Goal: Task Accomplishment & Management: Use online tool/utility

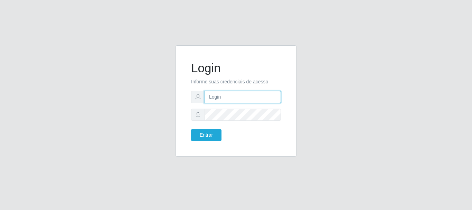
click at [253, 102] on input "text" at bounding box center [243, 97] width 76 height 12
type input "[EMAIL_ADDRESS][DOMAIN_NAME]"
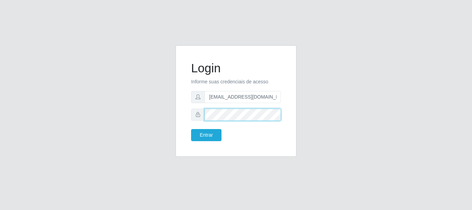
click at [191, 129] on button "Entrar" at bounding box center [206, 135] width 30 height 12
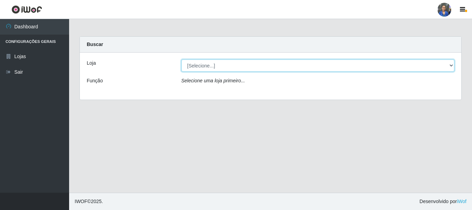
drag, startPoint x: 450, startPoint y: 62, endPoint x: 446, endPoint y: 65, distance: 5.5
click at [450, 62] on select "[Selecione...] SuperFácil Atacado - Rodoviária" at bounding box center [319, 65] width 274 height 12
select select "400"
click at [182, 59] on select "[Selecione...] SuperFácil Atacado - Rodoviária" at bounding box center [319, 65] width 274 height 12
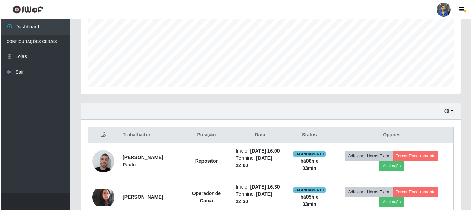
scroll to position [207, 0]
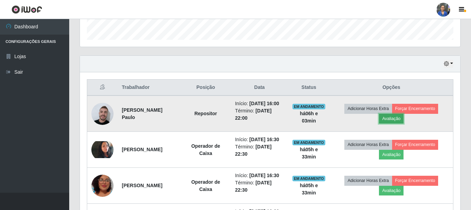
click at [395, 123] on button "Avaliação" at bounding box center [391, 119] width 25 height 10
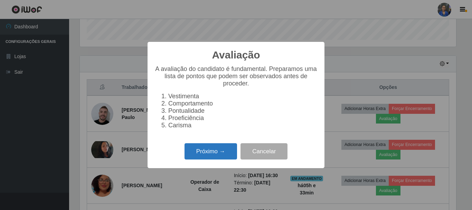
click at [207, 157] on button "Próximo →" at bounding box center [211, 151] width 53 height 16
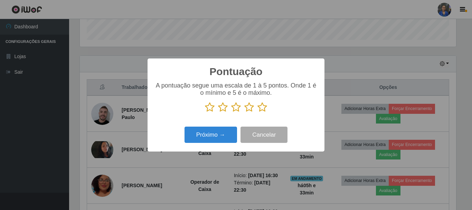
scroll to position [345662, 345429]
click at [262, 111] on icon at bounding box center [263, 107] width 10 height 10
click at [258, 112] on input "radio" at bounding box center [258, 112] width 0 height 0
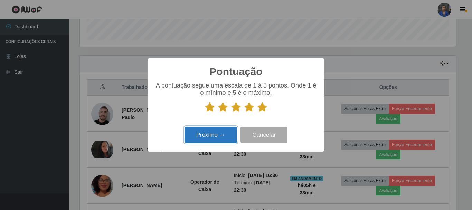
click at [228, 131] on button "Próximo →" at bounding box center [211, 135] width 53 height 16
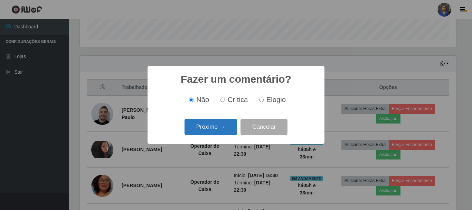
click at [228, 131] on button "Próximo →" at bounding box center [211, 127] width 53 height 16
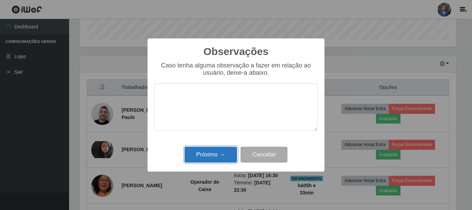
click at [230, 156] on button "Próximo →" at bounding box center [211, 155] width 53 height 16
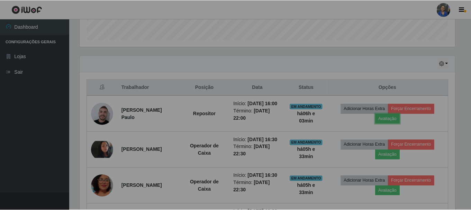
scroll to position [144, 380]
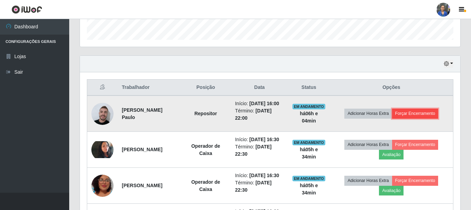
click at [415, 113] on button "Forçar Encerramento" at bounding box center [415, 114] width 46 height 10
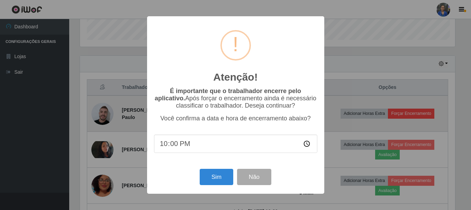
scroll to position [144, 377]
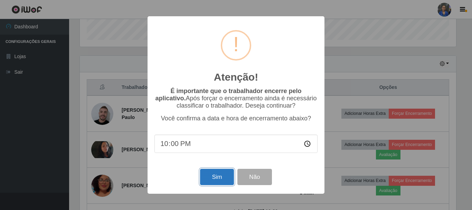
click at [220, 183] on button "Sim" at bounding box center [217, 177] width 34 height 16
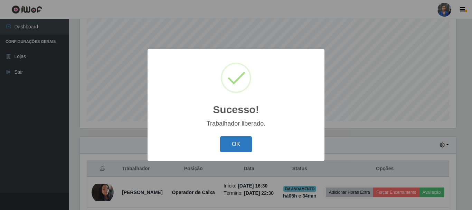
click at [233, 145] on button "OK" at bounding box center [236, 144] width 32 height 16
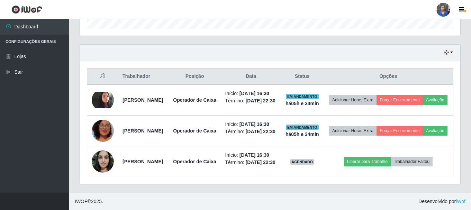
scroll to position [256, 0]
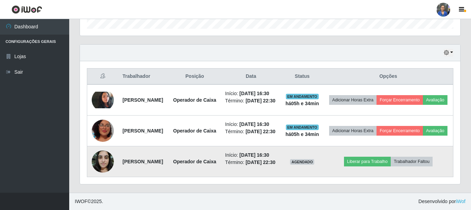
click at [390, 161] on td "Liberar para Trabalho Trabalhador Faltou" at bounding box center [388, 161] width 130 height 31
click at [376, 157] on button "Liberar para Trabalho" at bounding box center [367, 162] width 47 height 10
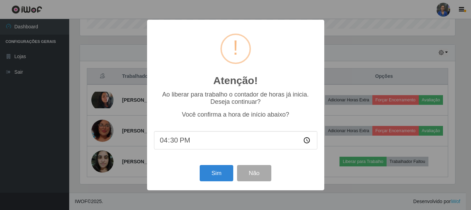
scroll to position [144, 377]
click at [220, 176] on button "Sim" at bounding box center [217, 173] width 34 height 16
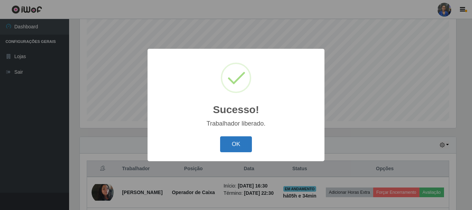
click at [245, 149] on button "OK" at bounding box center [236, 144] width 32 height 16
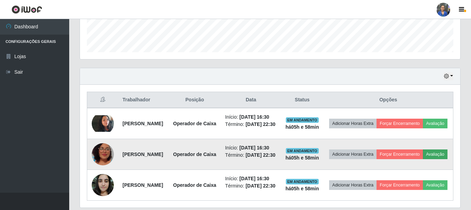
scroll to position [195, 0]
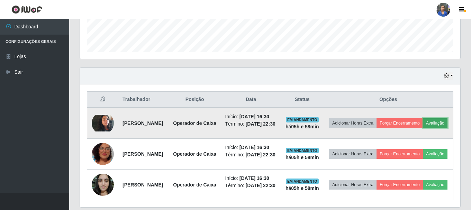
click at [423, 128] on button "Avaliação" at bounding box center [435, 123] width 25 height 10
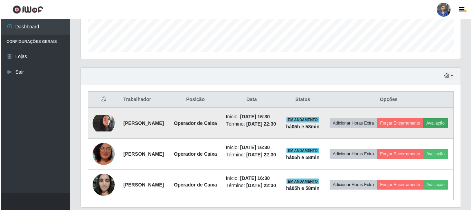
scroll to position [144, 377]
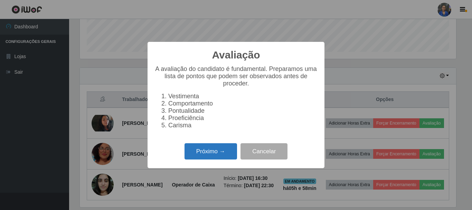
click at [223, 152] on button "Próximo →" at bounding box center [211, 151] width 53 height 16
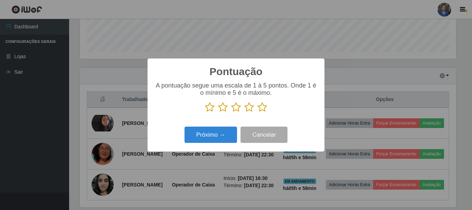
scroll to position [345662, 345429]
click at [260, 109] on icon at bounding box center [263, 107] width 10 height 10
click at [258, 112] on input "radio" at bounding box center [258, 112] width 0 height 0
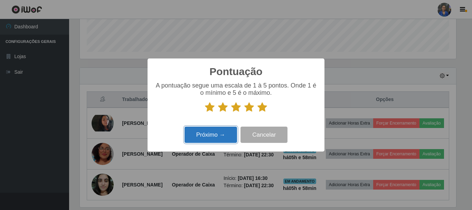
click at [232, 131] on button "Próximo →" at bounding box center [211, 135] width 53 height 16
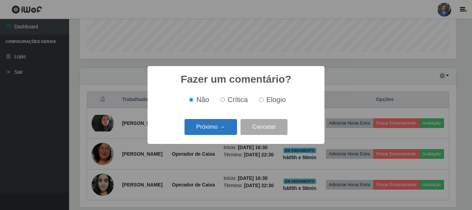
click at [230, 126] on button "Próximo →" at bounding box center [211, 127] width 53 height 16
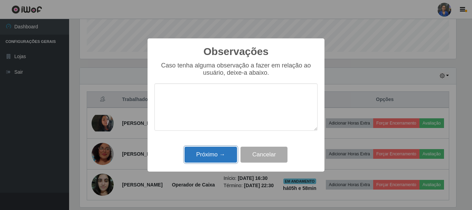
click at [222, 148] on button "Próximo →" at bounding box center [211, 155] width 53 height 16
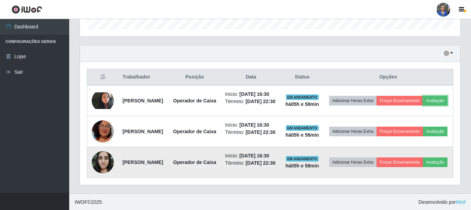
scroll to position [230, 0]
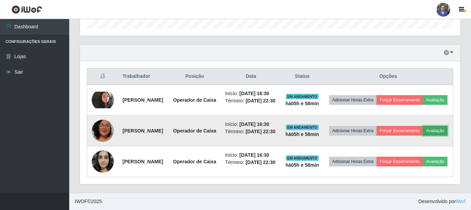
click at [423, 136] on button "Avaliação" at bounding box center [435, 131] width 25 height 10
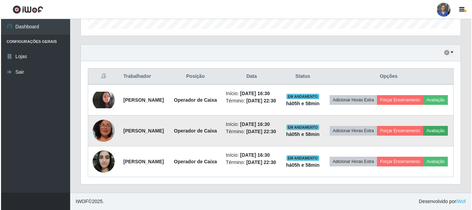
scroll to position [144, 377]
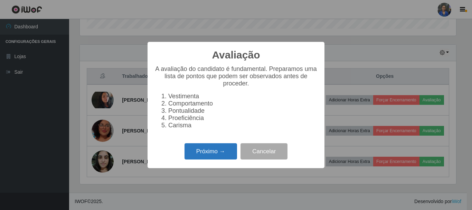
click at [212, 154] on button "Próximo →" at bounding box center [211, 151] width 53 height 16
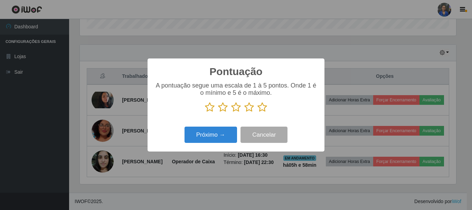
click at [263, 105] on icon at bounding box center [263, 107] width 10 height 10
click at [258, 112] on input "radio" at bounding box center [258, 112] width 0 height 0
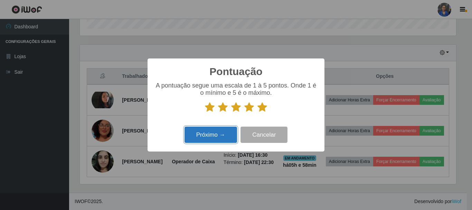
click at [201, 136] on button "Próximo →" at bounding box center [211, 135] width 53 height 16
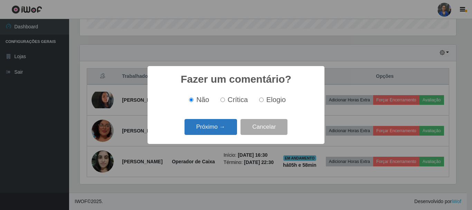
click at [216, 121] on button "Próximo →" at bounding box center [211, 127] width 53 height 16
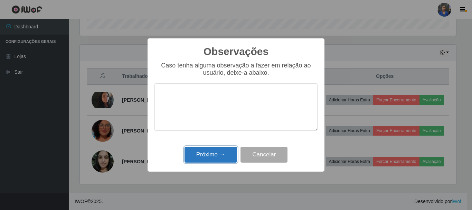
click at [213, 149] on button "Próximo →" at bounding box center [211, 155] width 53 height 16
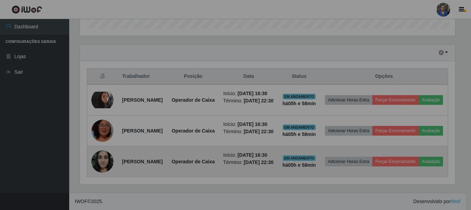
scroll to position [144, 380]
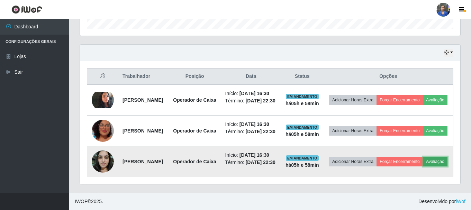
click at [423, 166] on button "Avaliação" at bounding box center [435, 162] width 25 height 10
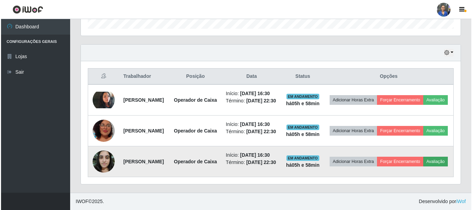
scroll to position [144, 377]
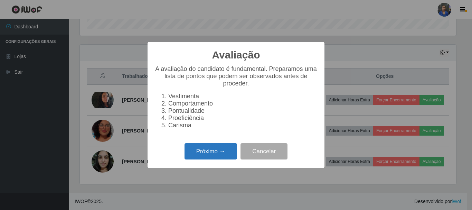
click at [214, 153] on button "Próximo →" at bounding box center [211, 151] width 53 height 16
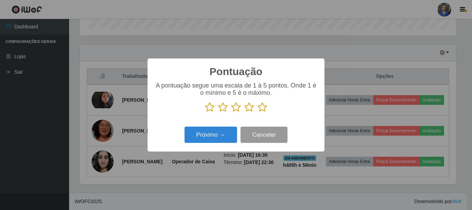
scroll to position [345662, 345429]
click at [265, 107] on icon at bounding box center [263, 107] width 10 height 10
click at [258, 112] on input "radio" at bounding box center [258, 112] width 0 height 0
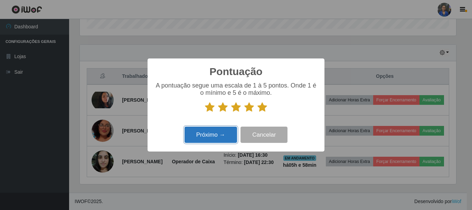
click at [220, 134] on button "Próximo →" at bounding box center [211, 135] width 53 height 16
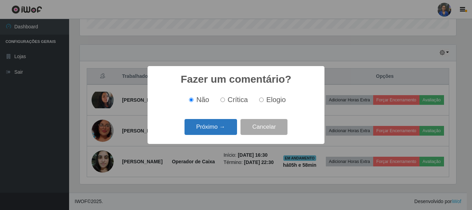
click at [220, 133] on button "Próximo →" at bounding box center [211, 127] width 53 height 16
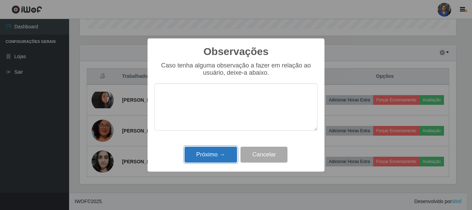
click at [215, 158] on button "Próximo →" at bounding box center [211, 155] width 53 height 16
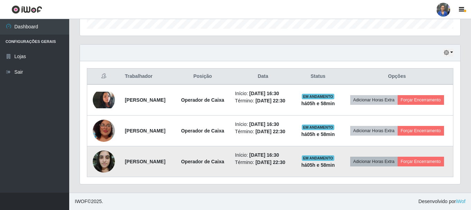
scroll to position [234, 0]
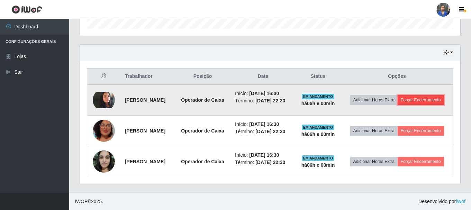
click at [397, 95] on button "Forçar Encerramento" at bounding box center [420, 100] width 46 height 10
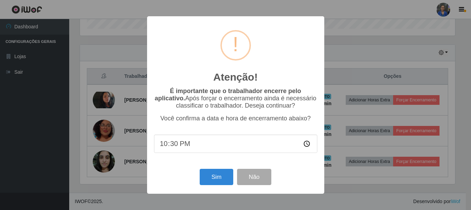
scroll to position [144, 377]
click at [220, 179] on button "Sim" at bounding box center [217, 177] width 34 height 16
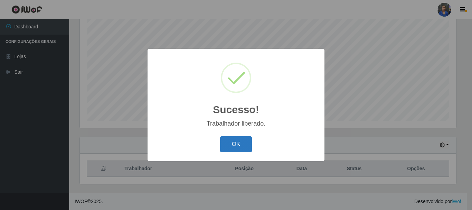
click at [236, 143] on button "OK" at bounding box center [236, 144] width 32 height 16
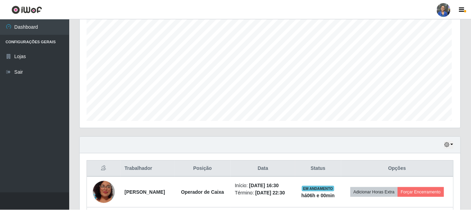
scroll to position [144, 380]
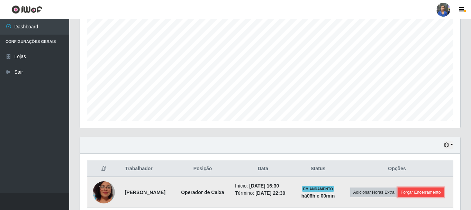
click at [397, 197] on button "Forçar Encerramento" at bounding box center [420, 192] width 46 height 10
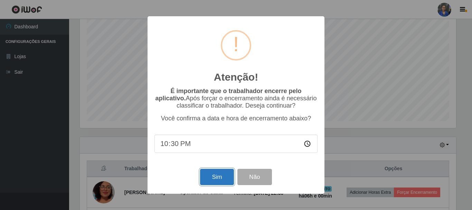
click at [223, 176] on button "Sim" at bounding box center [217, 177] width 34 height 16
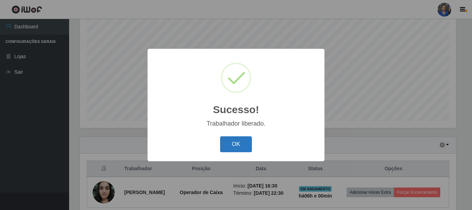
click at [246, 144] on button "OK" at bounding box center [236, 144] width 32 height 16
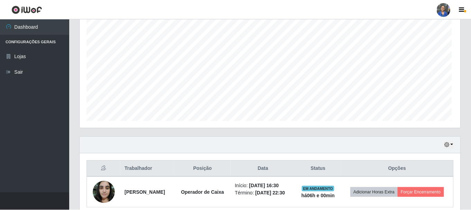
scroll to position [144, 380]
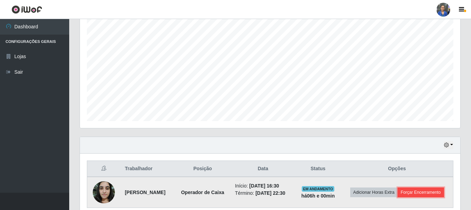
click at [397, 197] on button "Forçar Encerramento" at bounding box center [420, 192] width 46 height 10
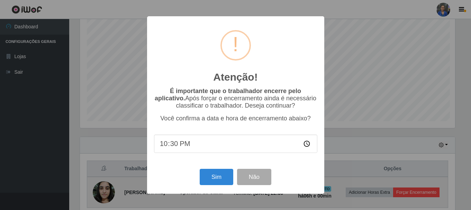
scroll to position [144, 377]
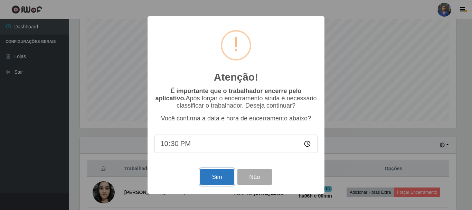
click at [228, 178] on button "Sim" at bounding box center [217, 177] width 34 height 16
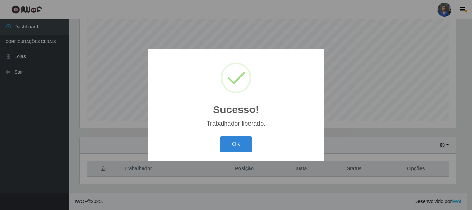
click at [220, 136] on button "OK" at bounding box center [236, 144] width 32 height 16
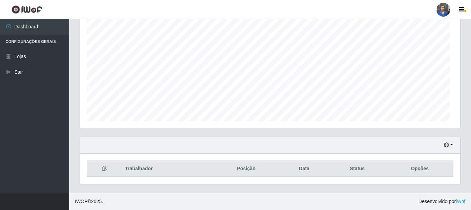
scroll to position [144, 380]
